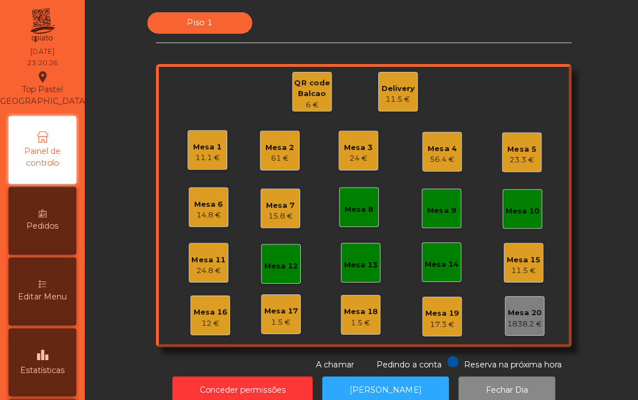
click at [212, 316] on div "12 €" at bounding box center [209, 320] width 34 height 11
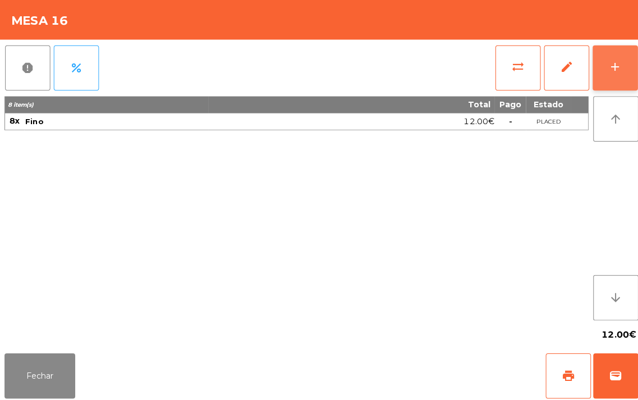
click at [618, 65] on button "add" at bounding box center [610, 67] width 45 height 45
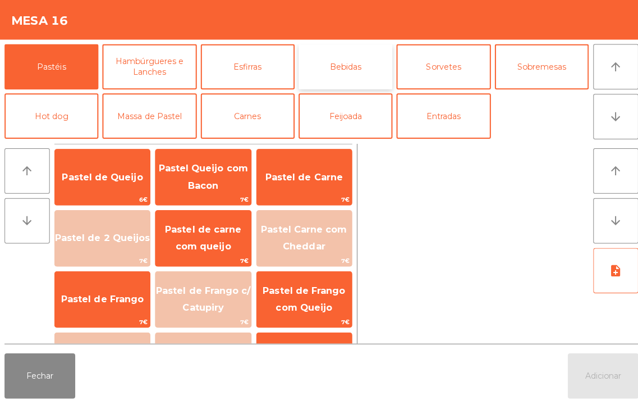
click at [360, 63] on button "Bebidas" at bounding box center [342, 66] width 93 height 45
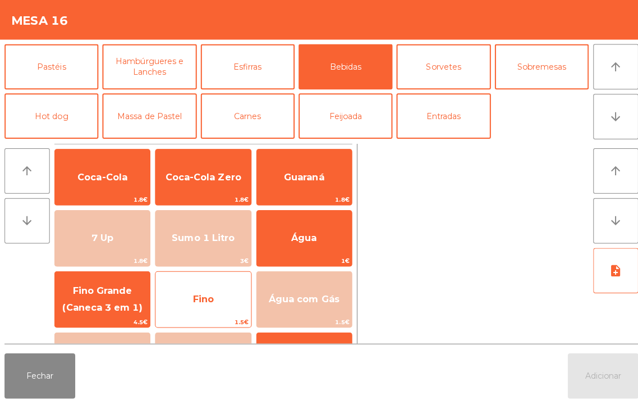
click at [233, 296] on span "Fino" at bounding box center [201, 297] width 94 height 30
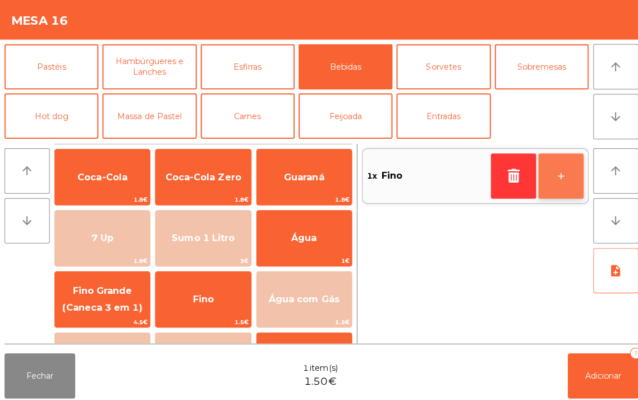
click at [554, 181] on button "+" at bounding box center [556, 174] width 45 height 45
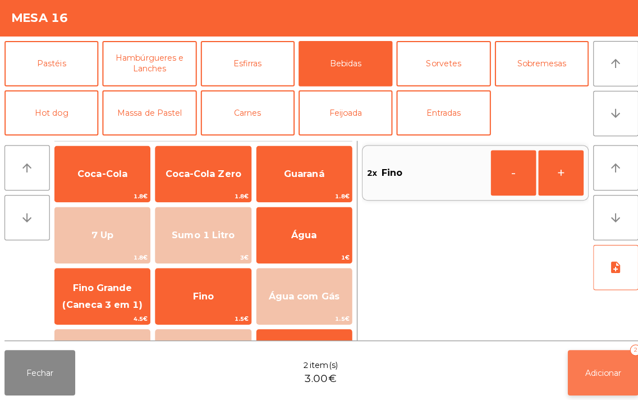
click at [612, 377] on span "Adicionar" at bounding box center [599, 373] width 36 height 10
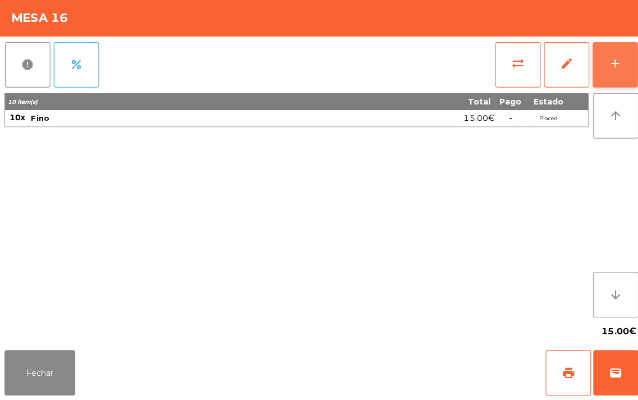
click at [604, 65] on div "add" at bounding box center [610, 66] width 13 height 13
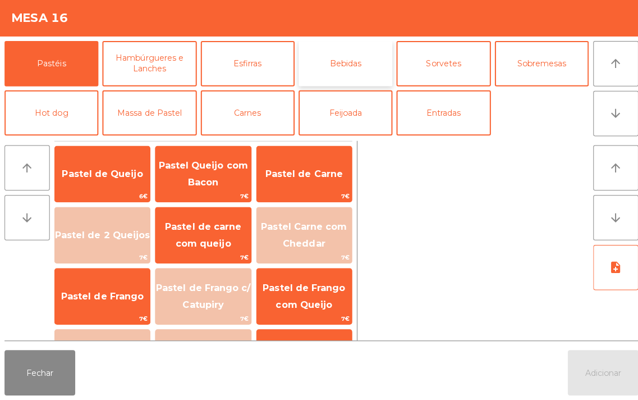
click at [348, 74] on button "Bebidas" at bounding box center [342, 66] width 93 height 45
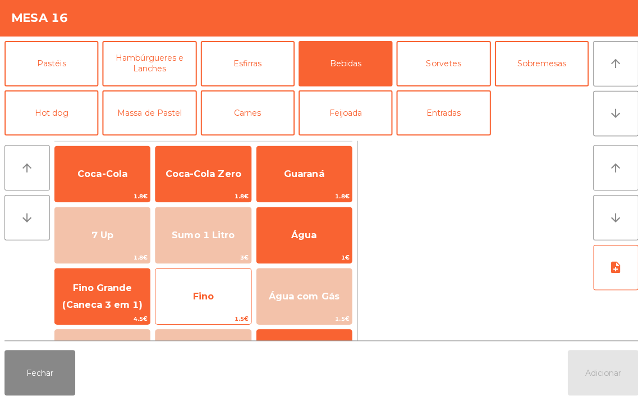
click at [207, 295] on span "Fino" at bounding box center [201, 296] width 21 height 11
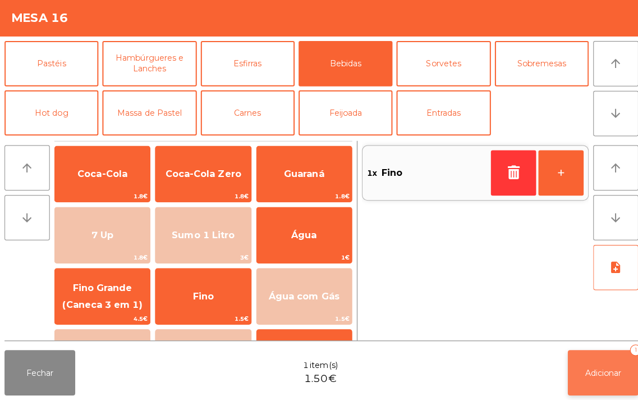
click at [592, 370] on span "Adicionar" at bounding box center [599, 373] width 36 height 10
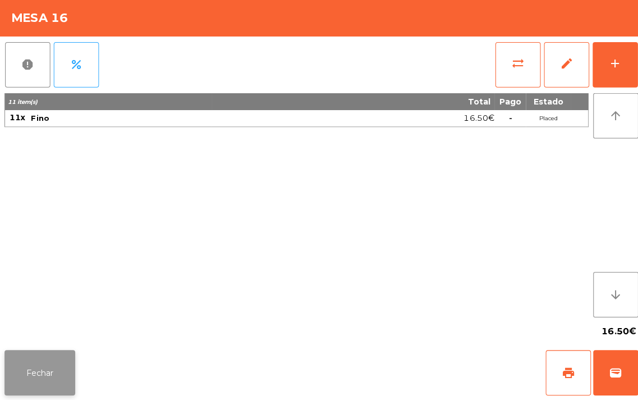
click at [17, 367] on button "Fechar" at bounding box center [39, 372] width 70 height 45
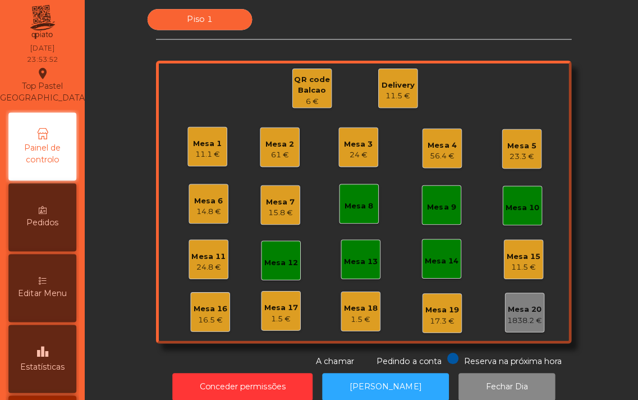
click at [342, 211] on div "Mesa 8" at bounding box center [356, 207] width 29 height 11
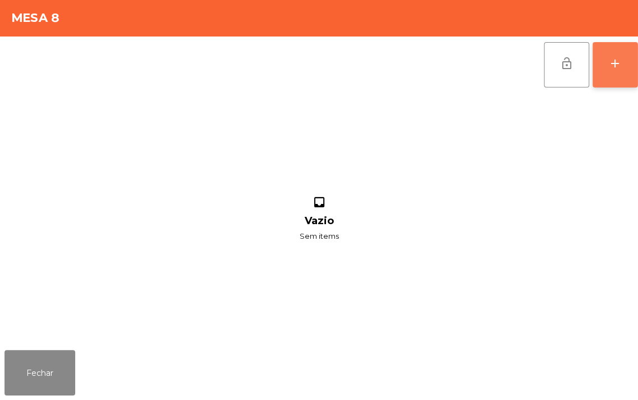
click at [611, 79] on button "add" at bounding box center [610, 67] width 45 height 45
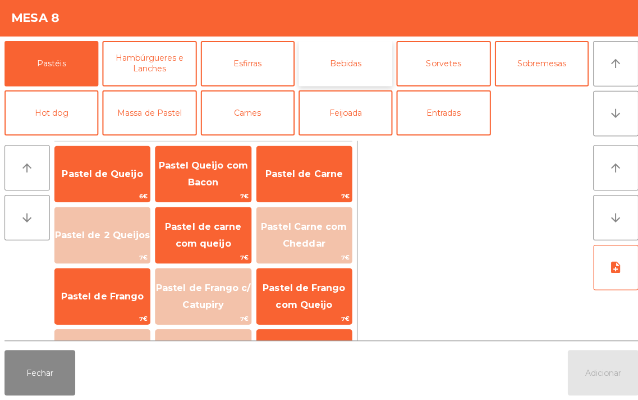
click at [336, 77] on button "Bebidas" at bounding box center [342, 66] width 93 height 45
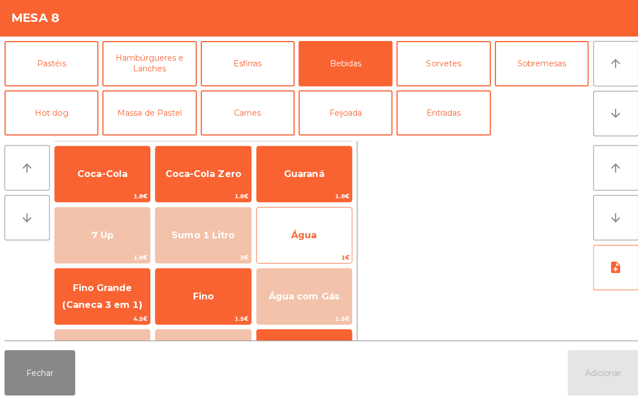
click at [311, 237] on span "Água" at bounding box center [301, 236] width 25 height 11
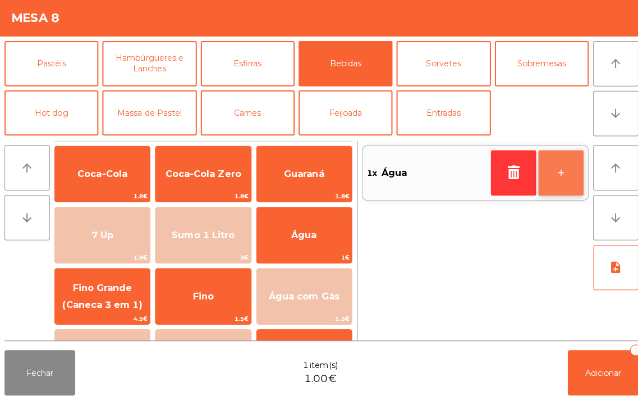
click at [556, 177] on button "+" at bounding box center [556, 174] width 45 height 45
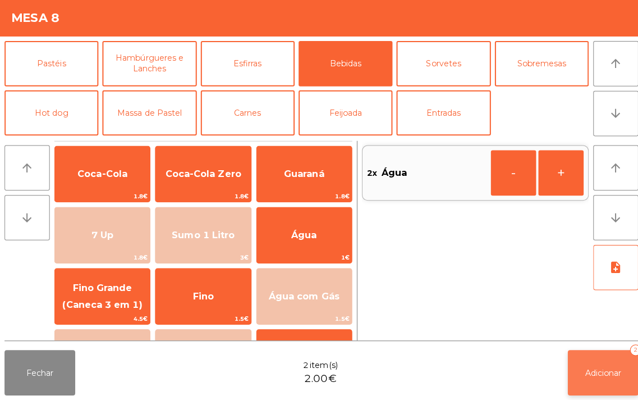
click at [609, 365] on button "Adicionar 2" at bounding box center [599, 372] width 70 height 45
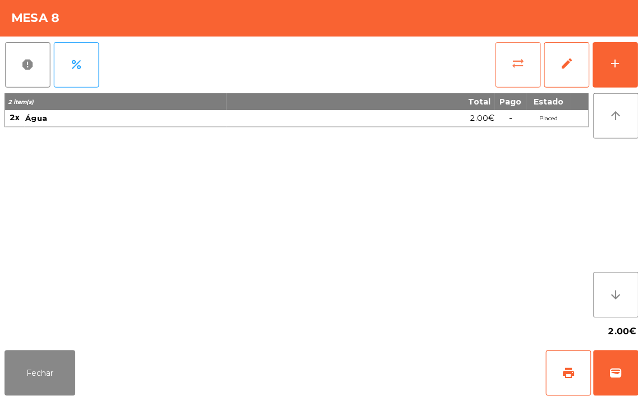
click at [521, 70] on button "sync_alt" at bounding box center [514, 67] width 45 height 45
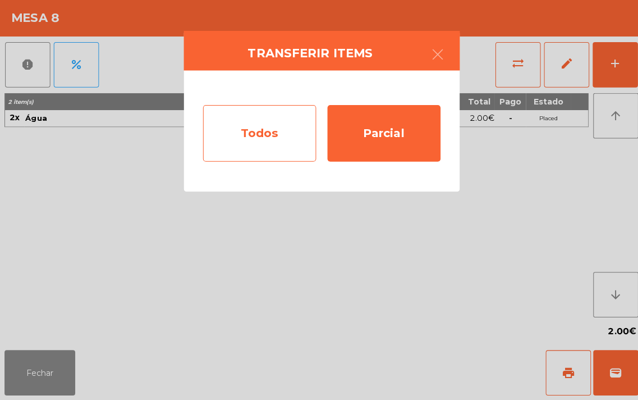
click at [259, 143] on div "Todos" at bounding box center [258, 135] width 112 height 56
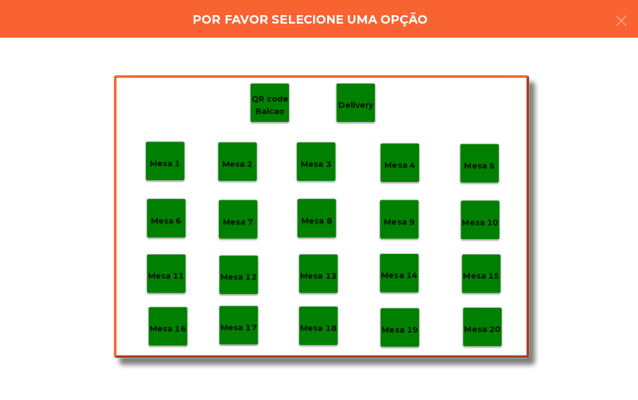
click at [483, 328] on p "Mesa 20" at bounding box center [479, 329] width 36 height 13
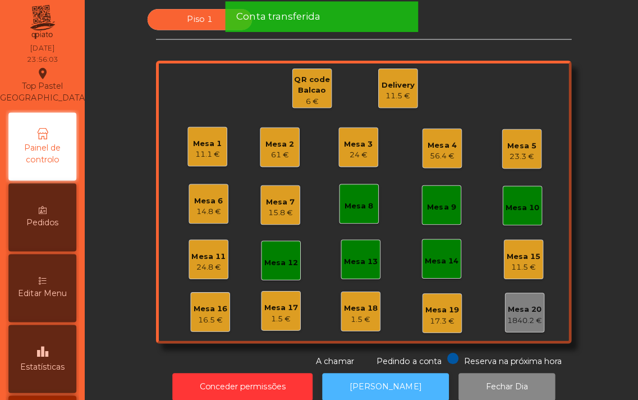
click at [379, 380] on button "[PERSON_NAME]" at bounding box center [383, 387] width 126 height 28
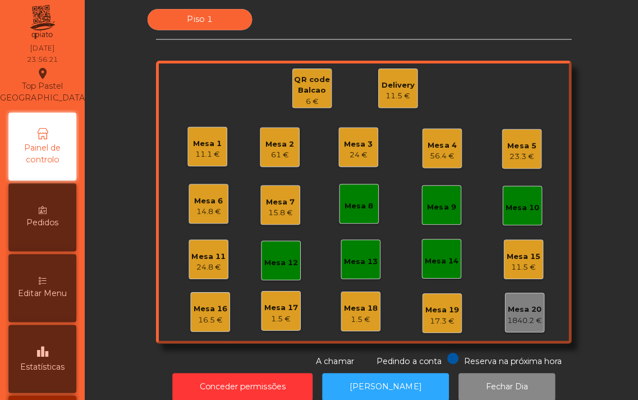
click at [186, 136] on div "Mesa 1 11.1 €" at bounding box center [205, 148] width 39 height 39
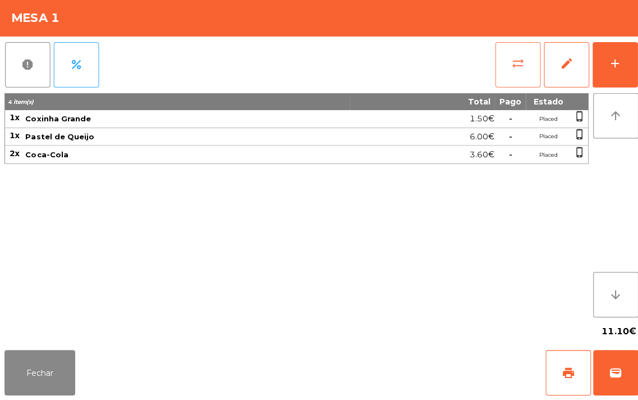
click at [504, 60] on button "sync_alt" at bounding box center [514, 67] width 45 height 45
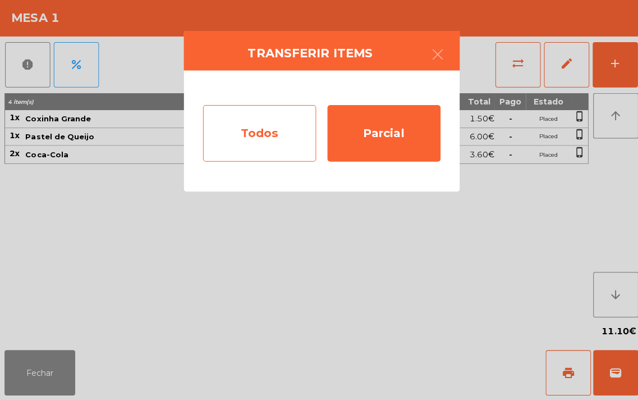
click at [245, 138] on div "Todos" at bounding box center [258, 135] width 112 height 56
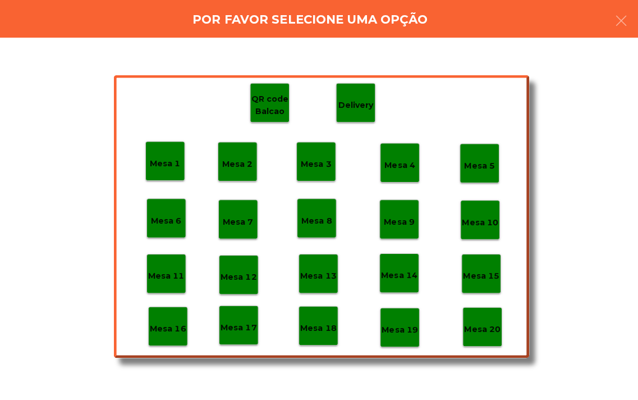
click at [481, 327] on p "Mesa 20" at bounding box center [479, 329] width 36 height 13
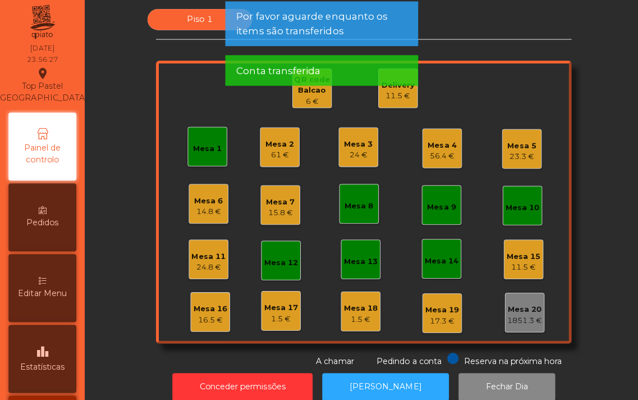
click at [273, 142] on div "Mesa 2" at bounding box center [278, 146] width 29 height 11
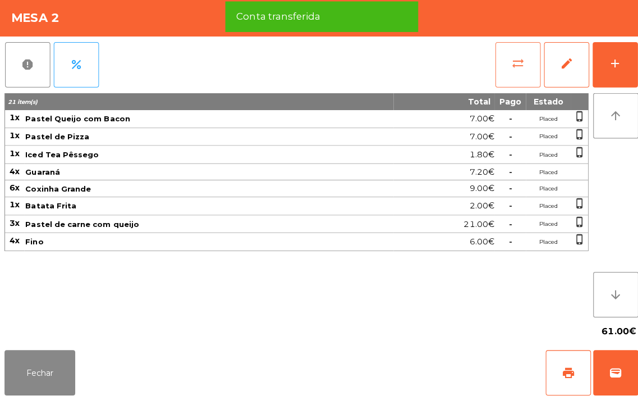
click at [510, 69] on span "sync_alt" at bounding box center [513, 66] width 13 height 13
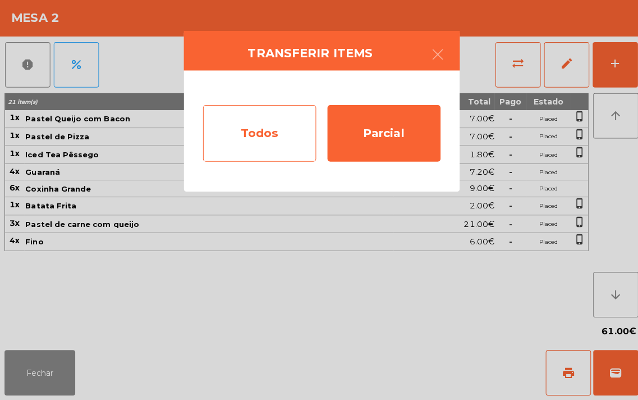
click at [242, 133] on div "Todos" at bounding box center [258, 135] width 112 height 56
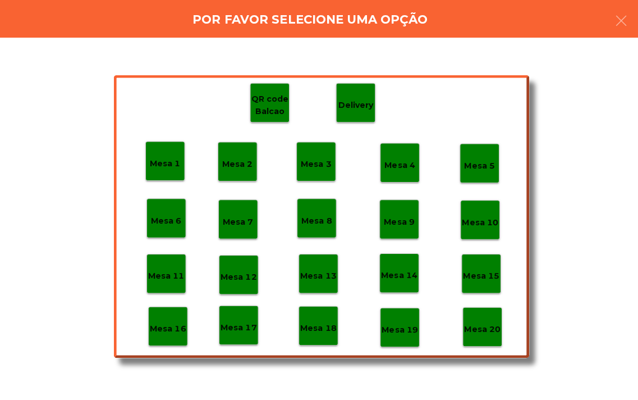
click at [476, 328] on p "Mesa 20" at bounding box center [479, 329] width 36 height 13
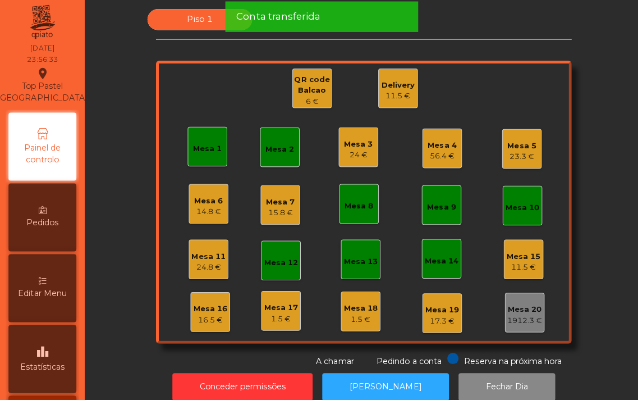
click at [362, 147] on div "Mesa 3" at bounding box center [356, 146] width 29 height 11
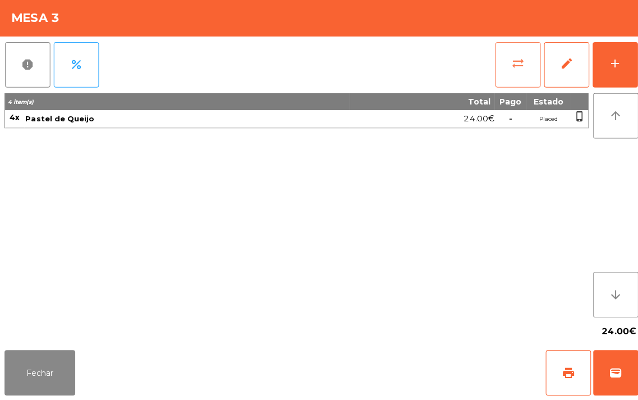
click at [505, 72] on button "sync_alt" at bounding box center [514, 67] width 45 height 45
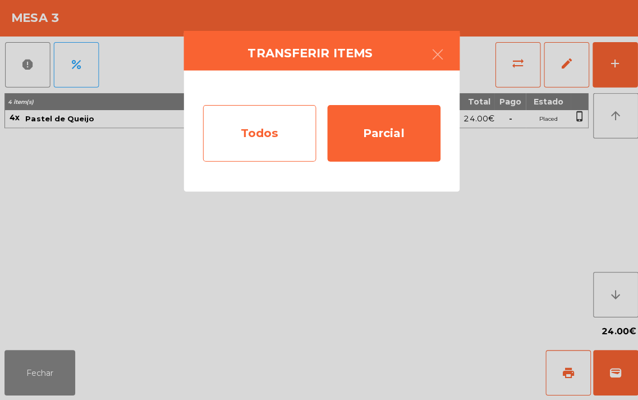
click at [271, 147] on div "Todos" at bounding box center [258, 135] width 112 height 56
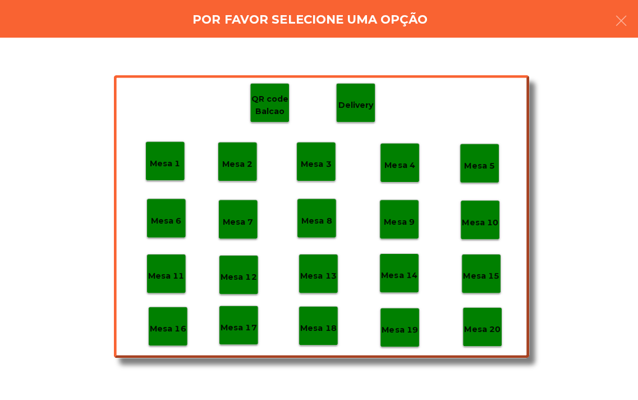
click at [478, 327] on p "Mesa 20" at bounding box center [479, 329] width 36 height 13
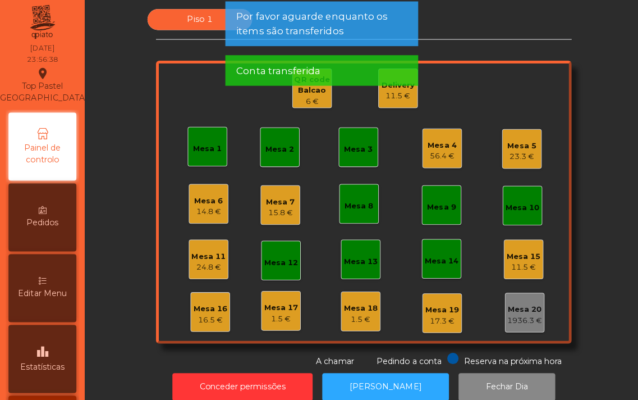
click at [428, 160] on div "56.4 €" at bounding box center [439, 158] width 29 height 11
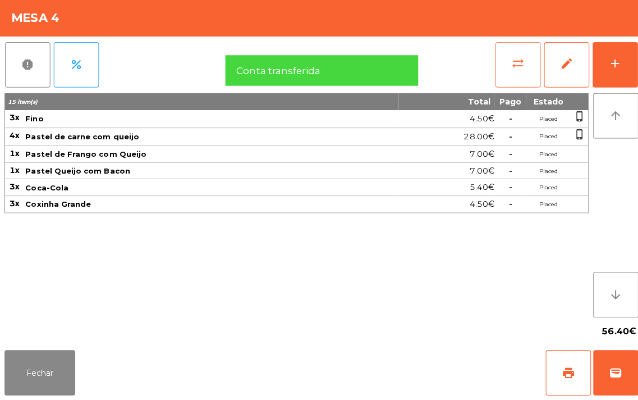
click at [509, 81] on button "sync_alt" at bounding box center [514, 67] width 45 height 45
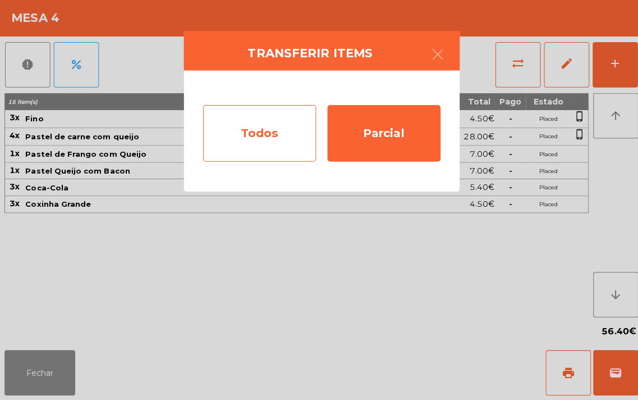
click at [278, 138] on div "Todos" at bounding box center [258, 135] width 112 height 56
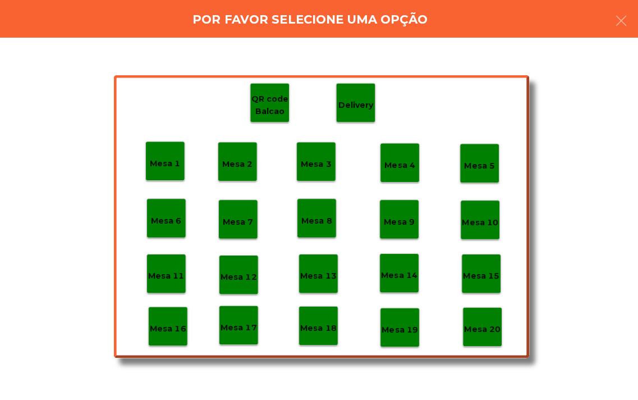
click at [478, 328] on p "Mesa 20" at bounding box center [479, 329] width 36 height 13
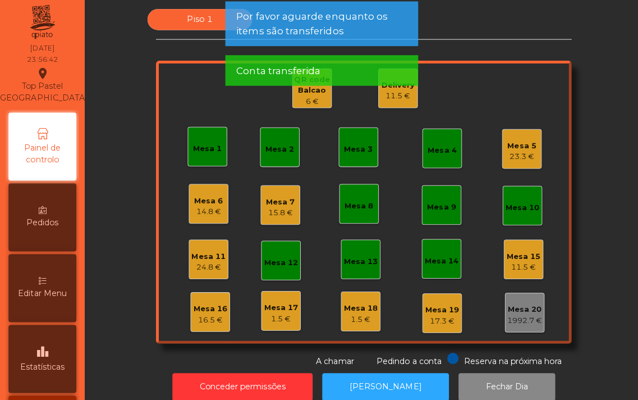
click at [513, 154] on div "23.3 €" at bounding box center [518, 158] width 29 height 11
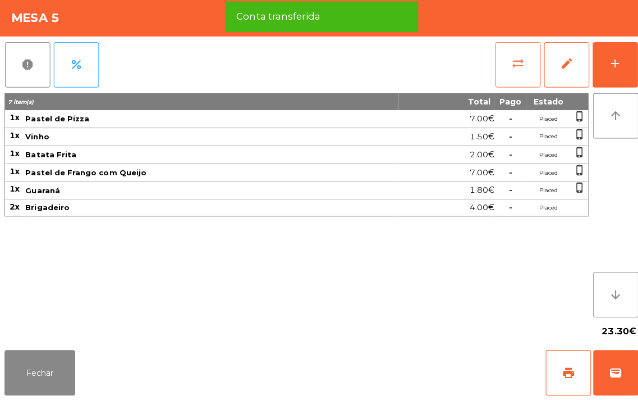
click at [507, 67] on button "sync_alt" at bounding box center [514, 67] width 45 height 45
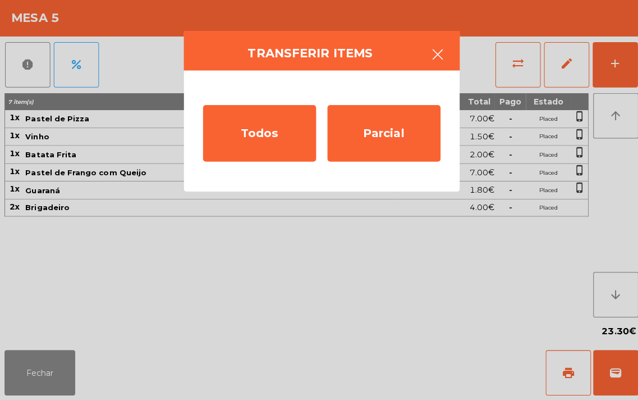
click at [433, 52] on icon "button" at bounding box center [434, 57] width 13 height 13
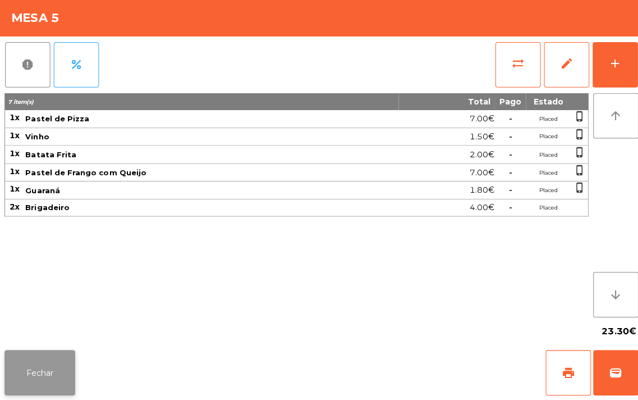
click at [33, 369] on button "Fechar" at bounding box center [39, 372] width 70 height 45
